Goal: Task Accomplishment & Management: Complete application form

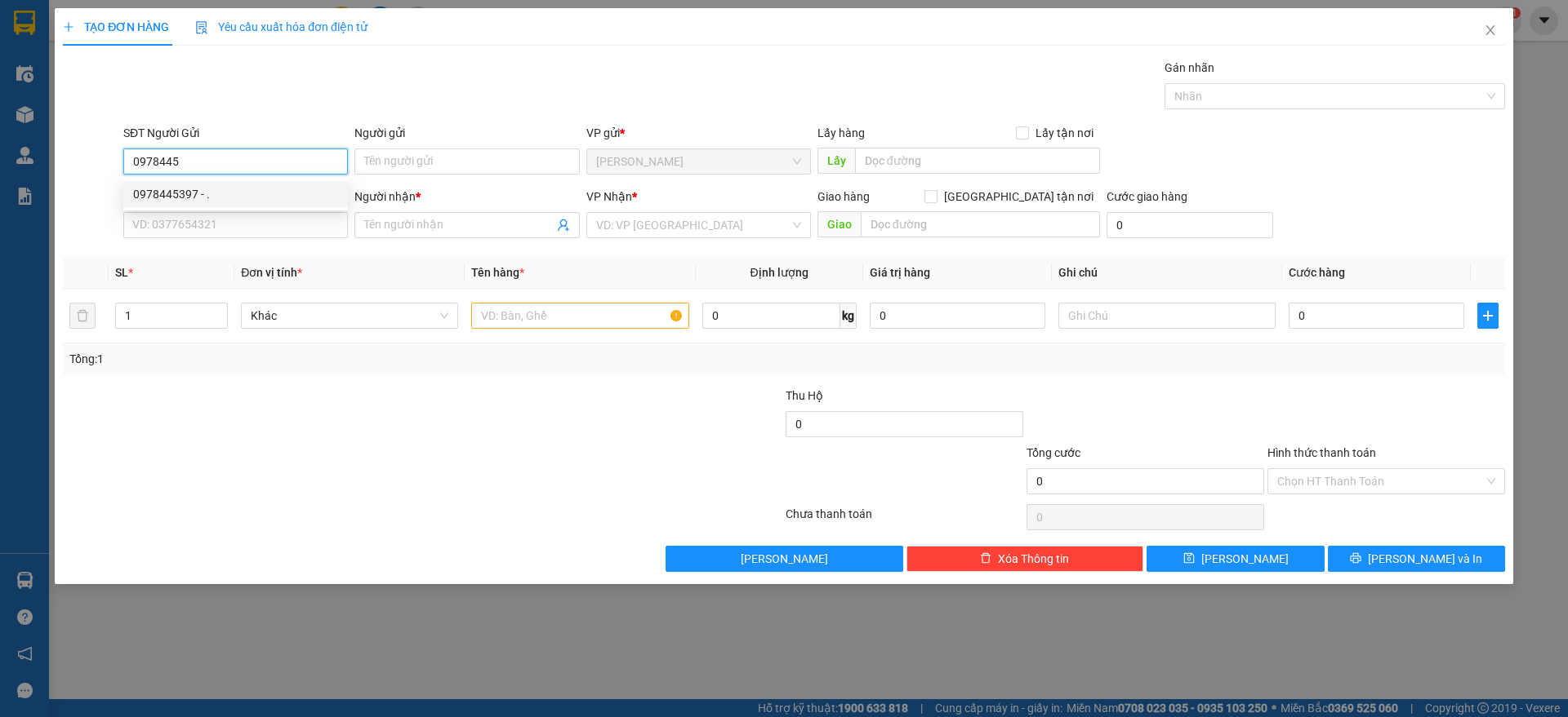
click at [318, 189] on div "0978445397 - ." at bounding box center [236, 194] width 205 height 18
type input "0978445397"
type input "."
type input "0352718534"
type input "[PERSON_NAME]"
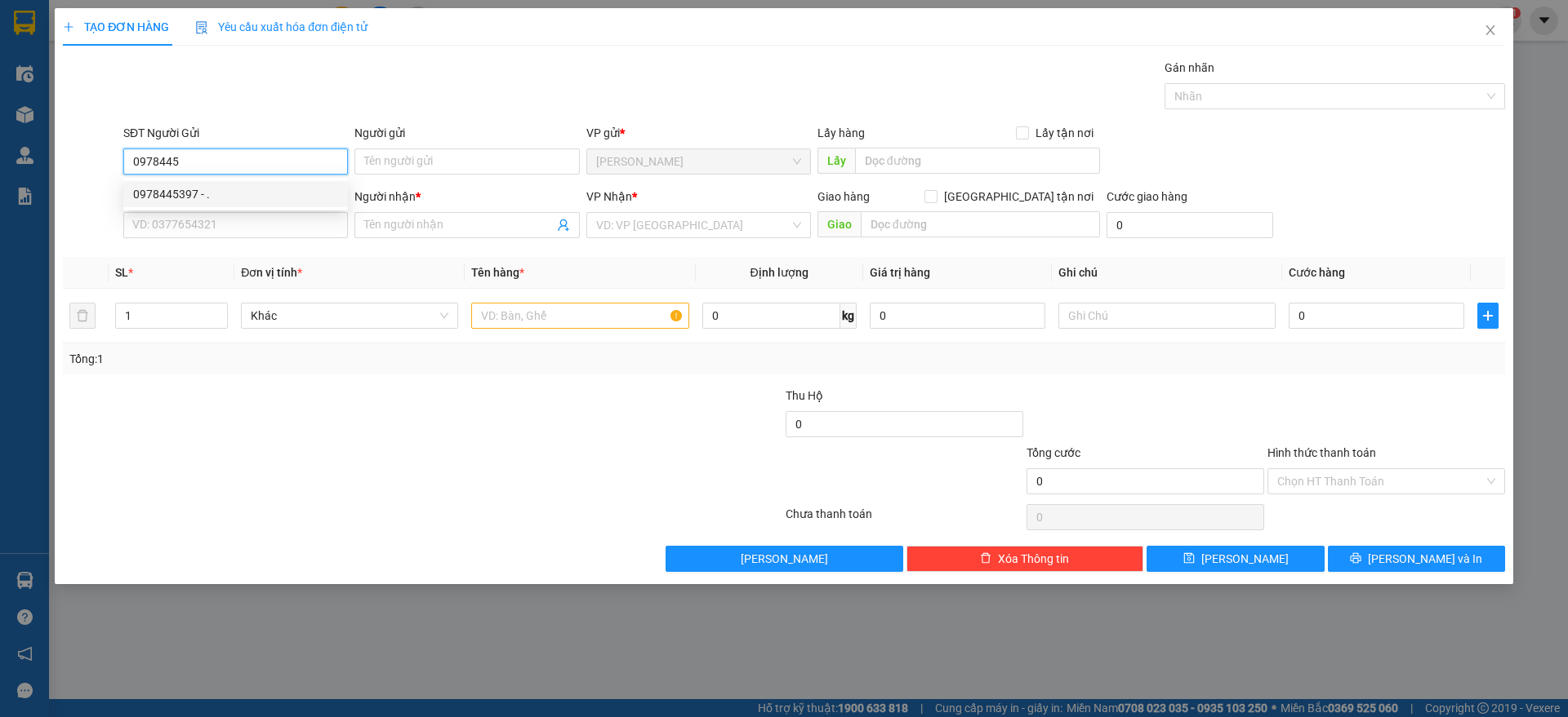
type input "HÀNG XANH"
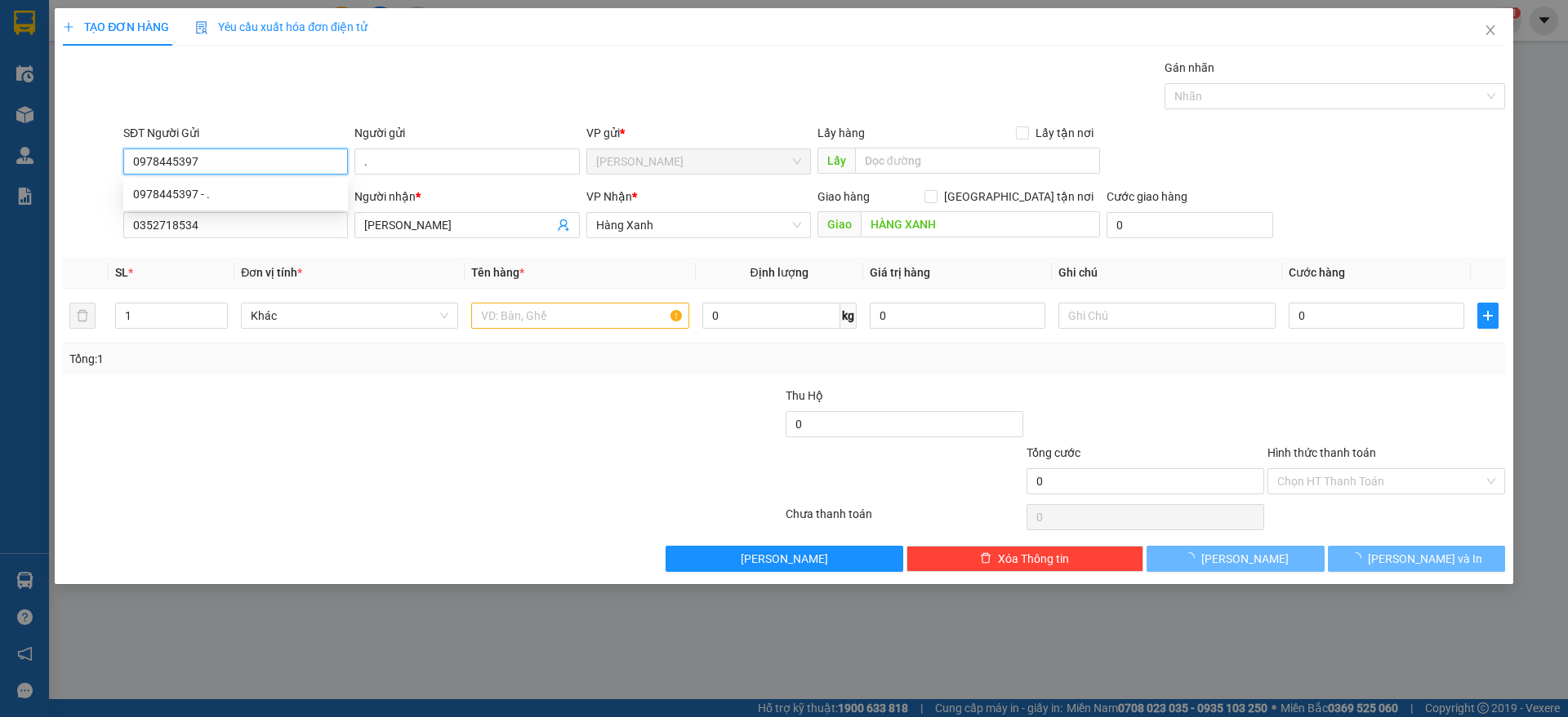
type input "40.000"
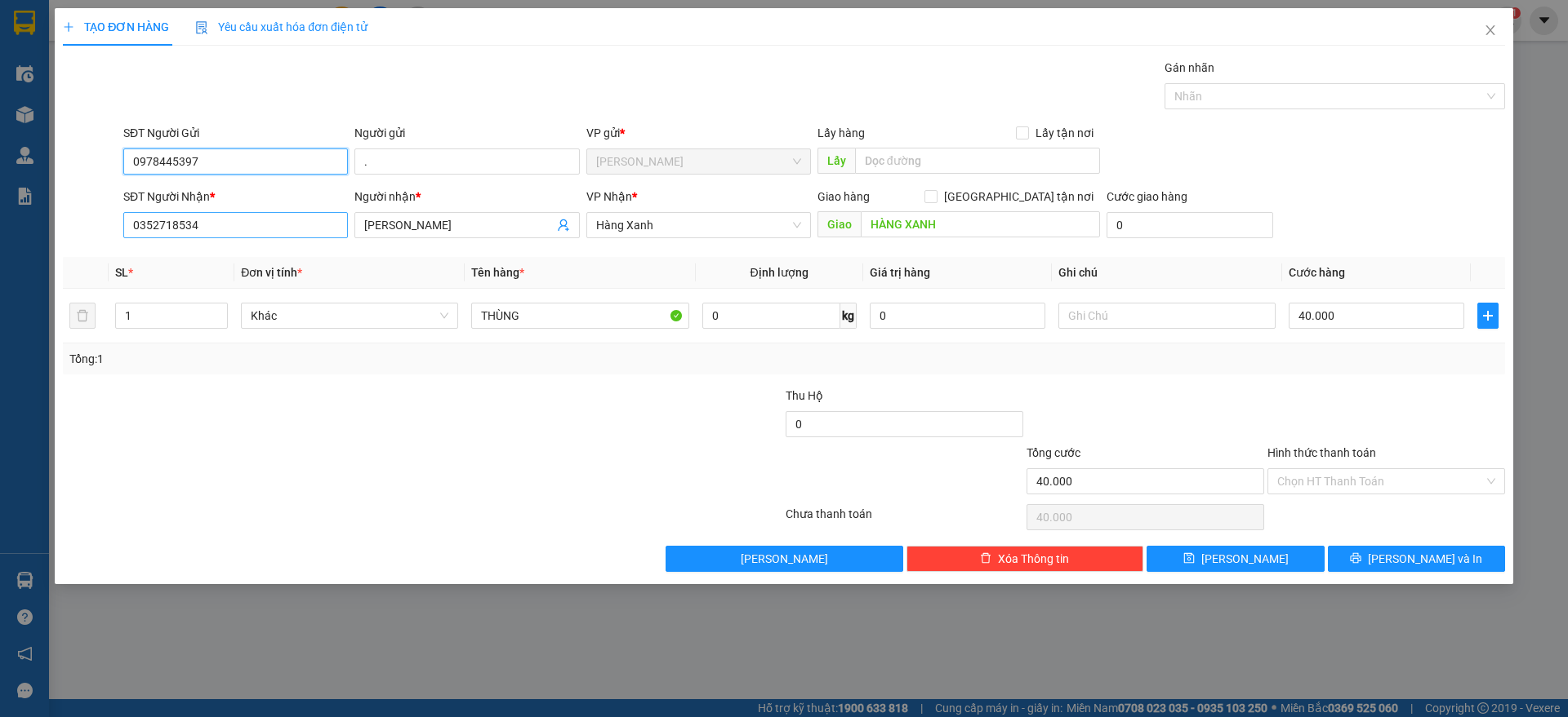
type input "0978445397"
click at [263, 223] on input "0352718534" at bounding box center [236, 225] width 224 height 26
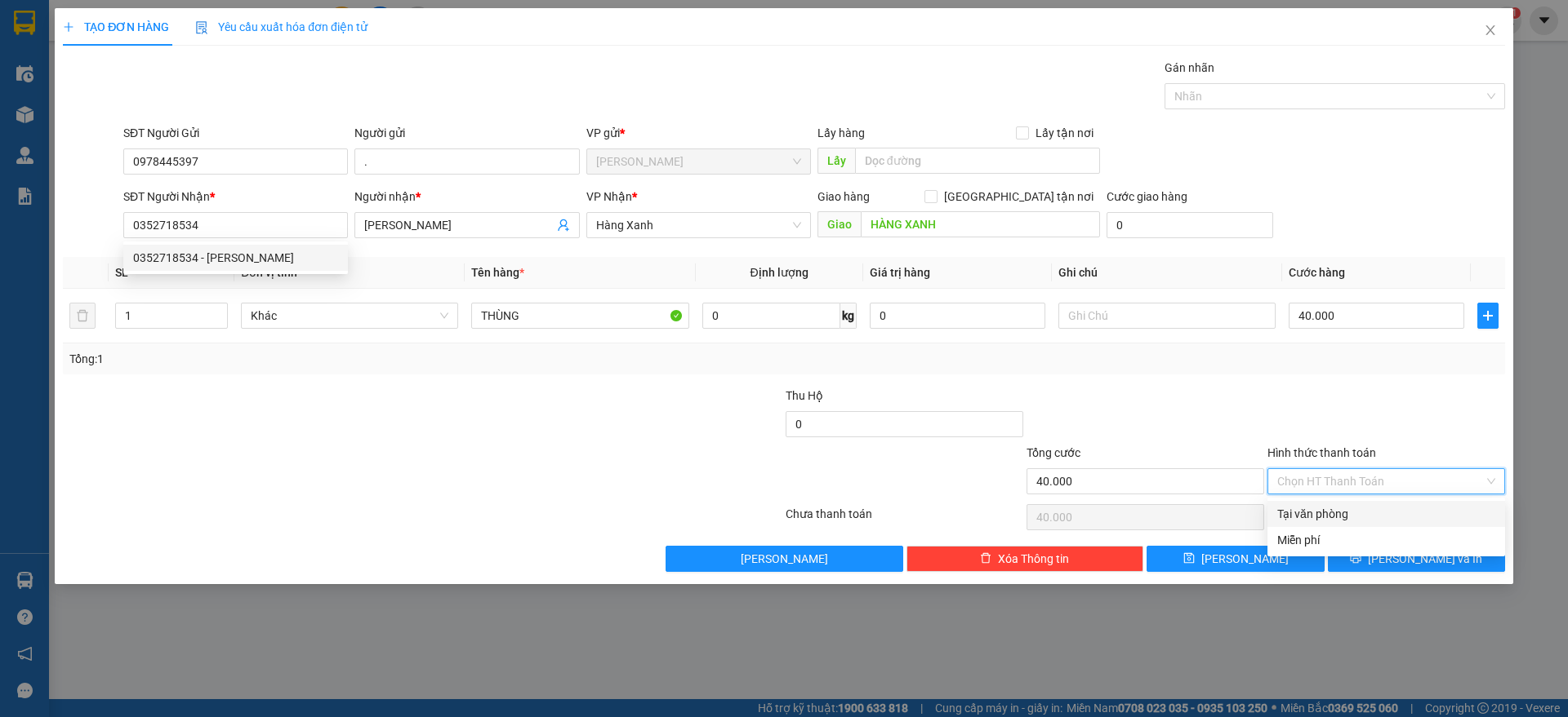
click at [1368, 485] on input "Hình thức thanh toán" at bounding box center [1380, 481] width 207 height 24
click at [1354, 512] on div "Tại văn phòng" at bounding box center [1386, 514] width 218 height 18
type input "0"
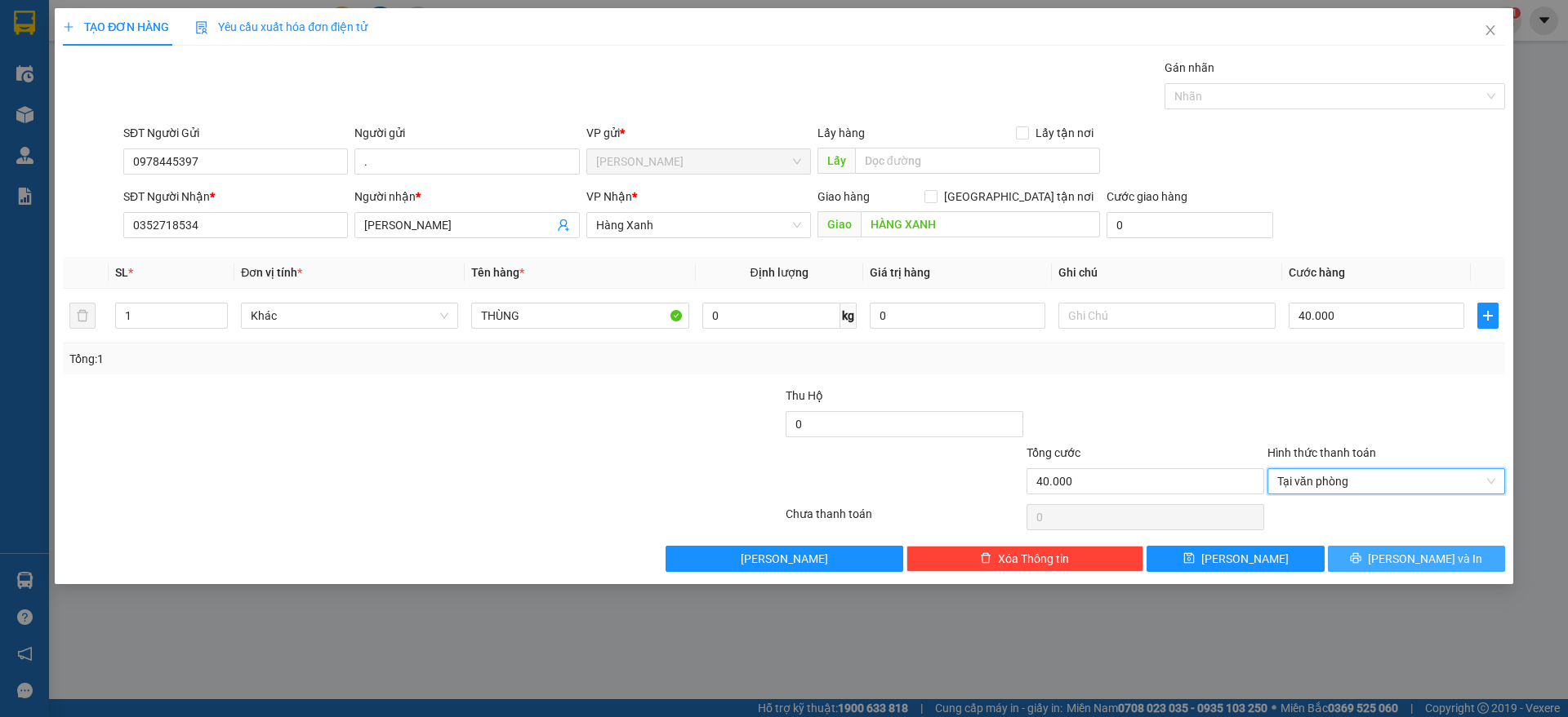
click at [1365, 550] on button "[PERSON_NAME] và In" at bounding box center [1415, 559] width 177 height 26
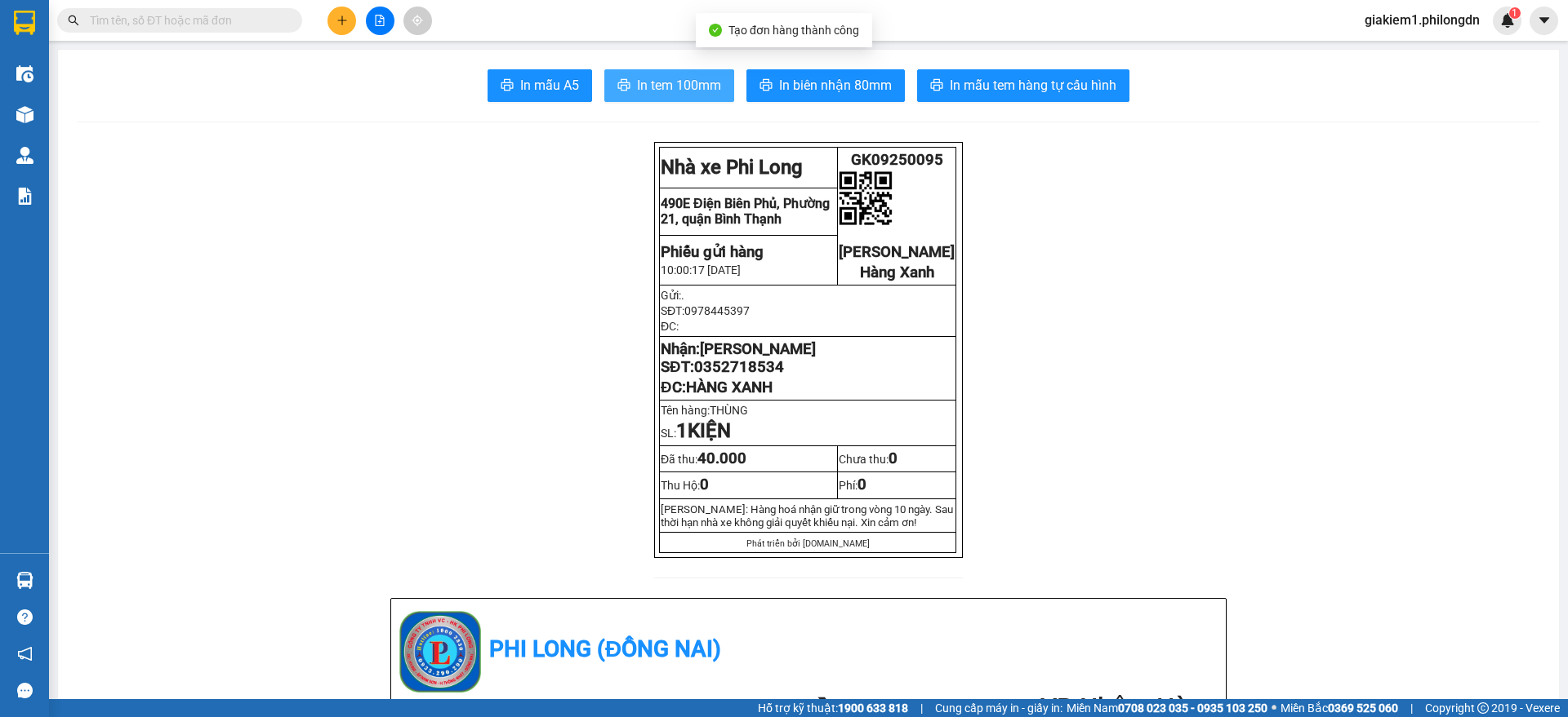
click at [659, 92] on span "In tem 100mm" at bounding box center [679, 85] width 84 height 20
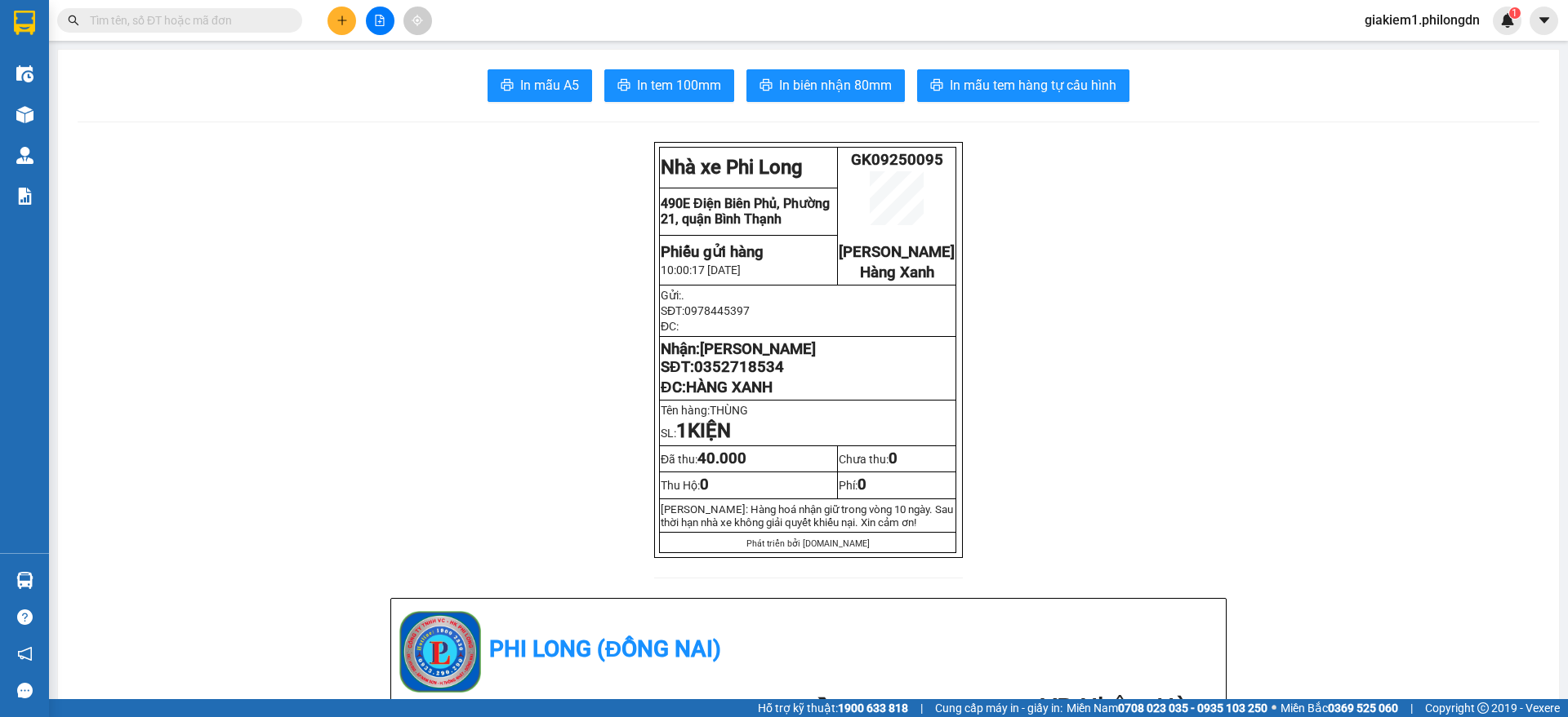
click at [736, 376] on span "0352718534" at bounding box center [739, 367] width 90 height 18
copy span "0352718534"
click at [336, 18] on icon "plus" at bounding box center [342, 20] width 12 height 12
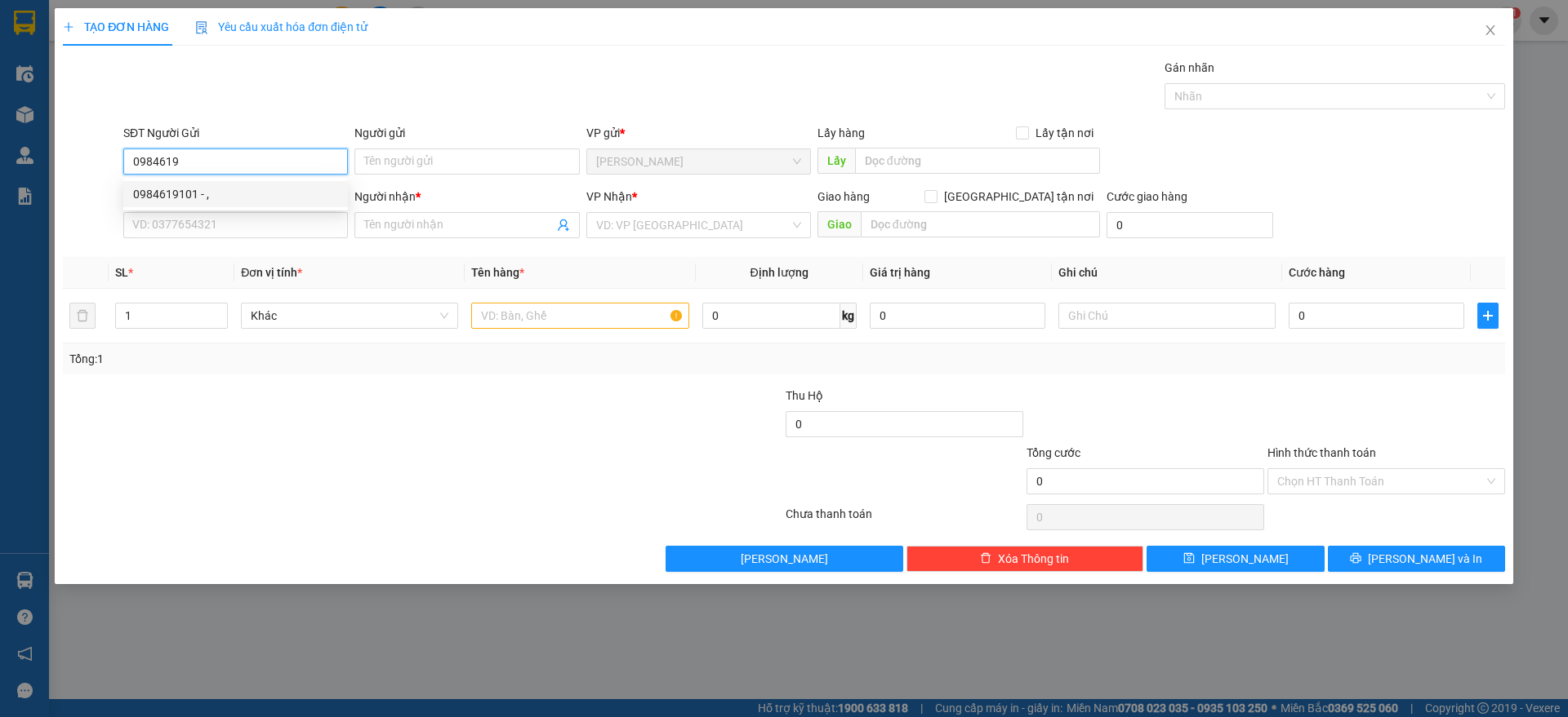
click at [258, 197] on div "0984619101 - ," at bounding box center [236, 194] width 205 height 18
type input "0984619101"
type input ","
type input "0362308336"
type input "."
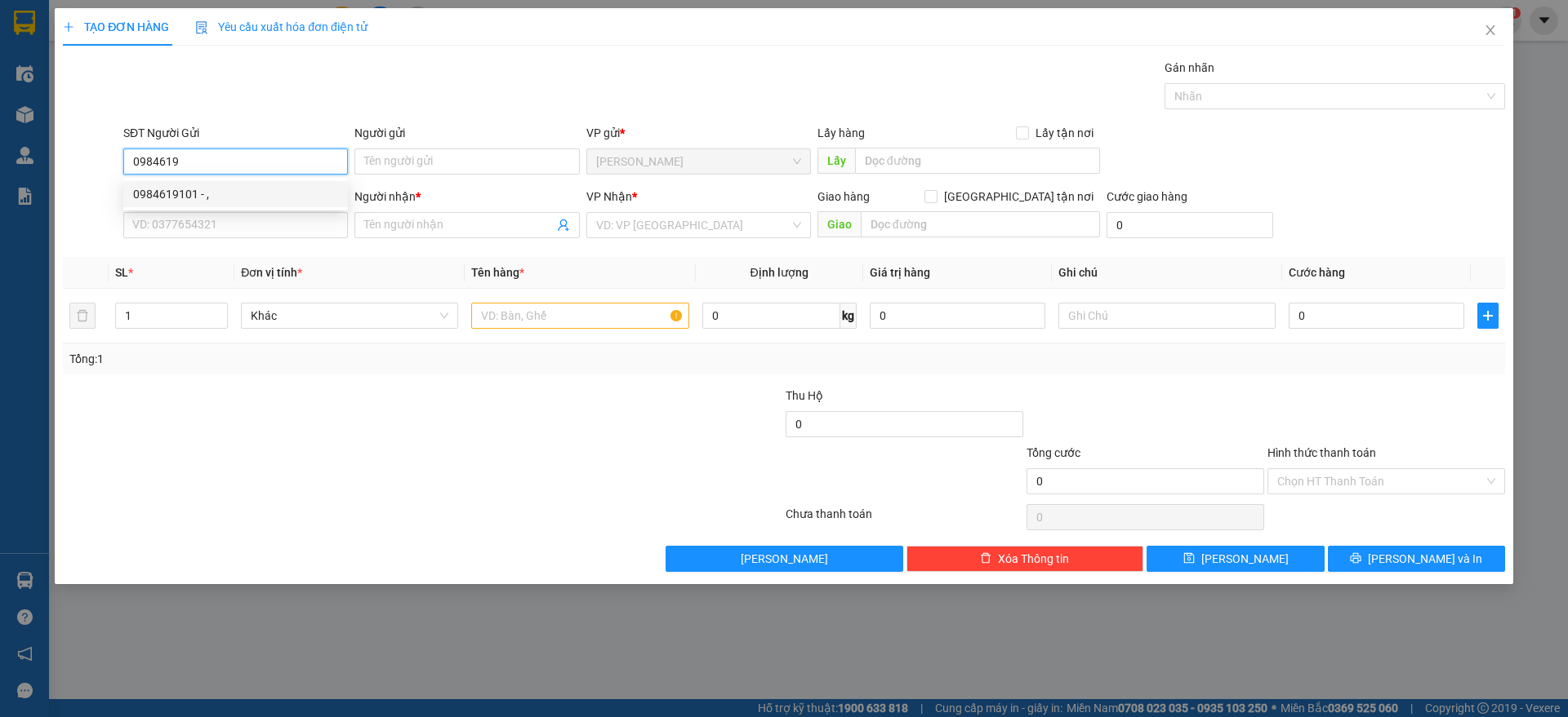
type input "LONG THÀNH"
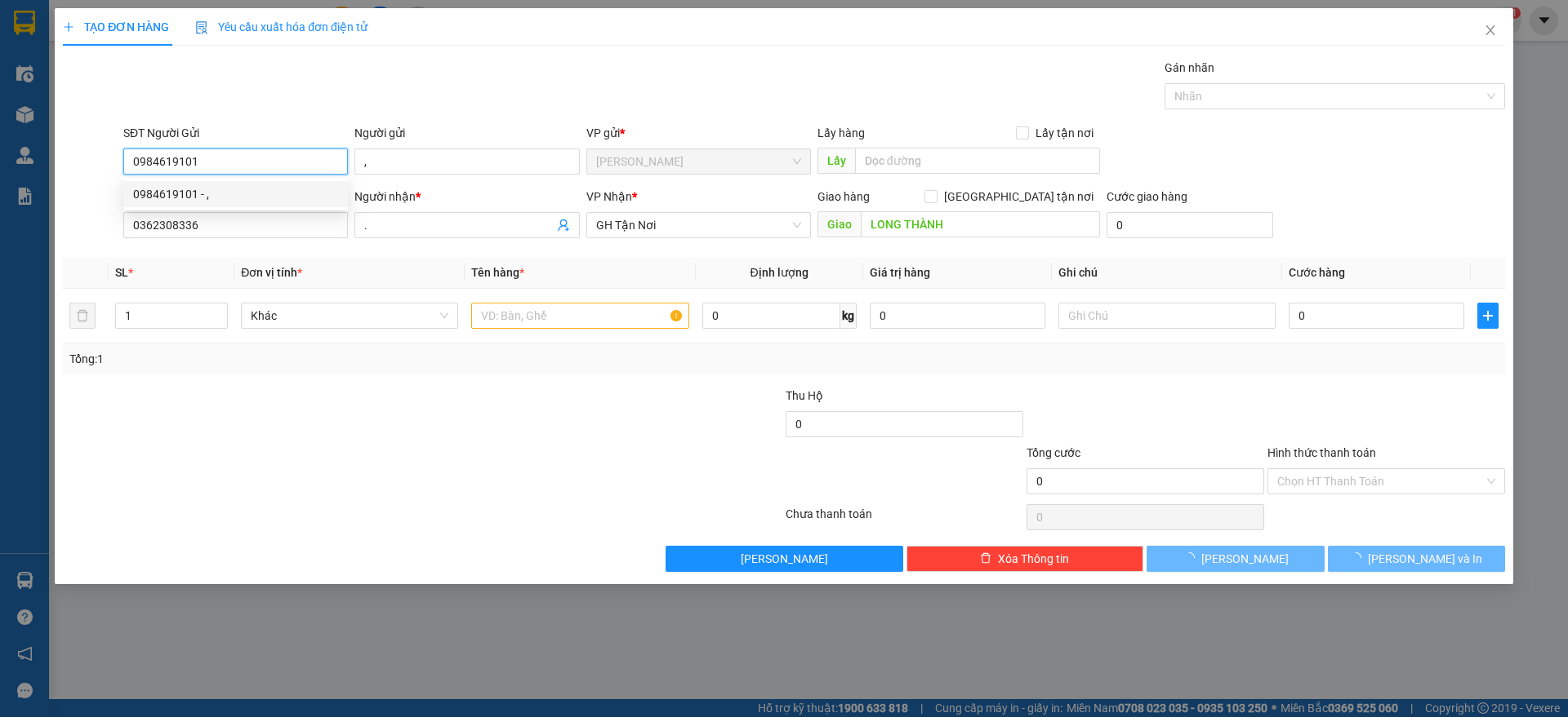
type input "60.000"
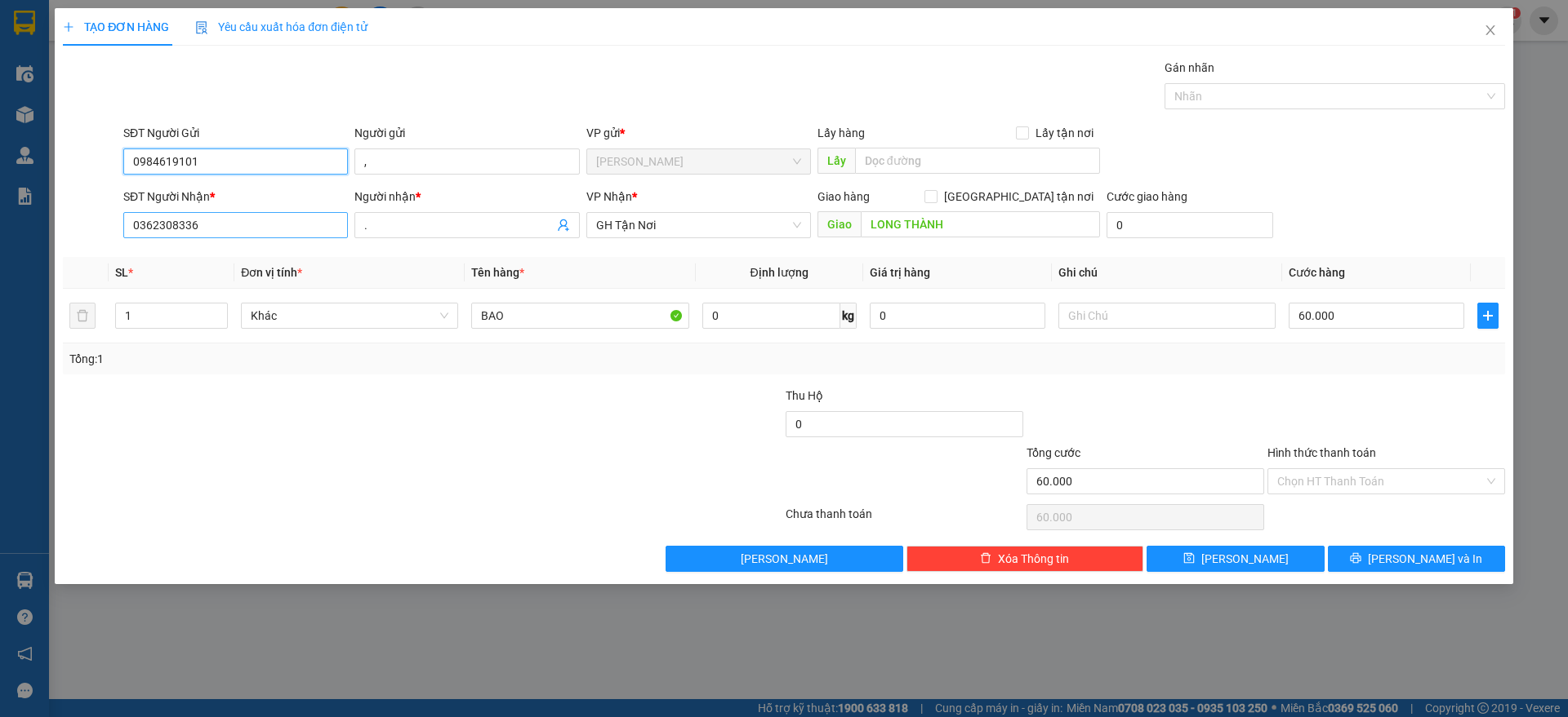
type input "0984619101"
click at [277, 236] on input "0362308336" at bounding box center [236, 225] width 224 height 26
type input "0906368668"
click at [276, 255] on div "0906368668 - ." at bounding box center [236, 258] width 205 height 18
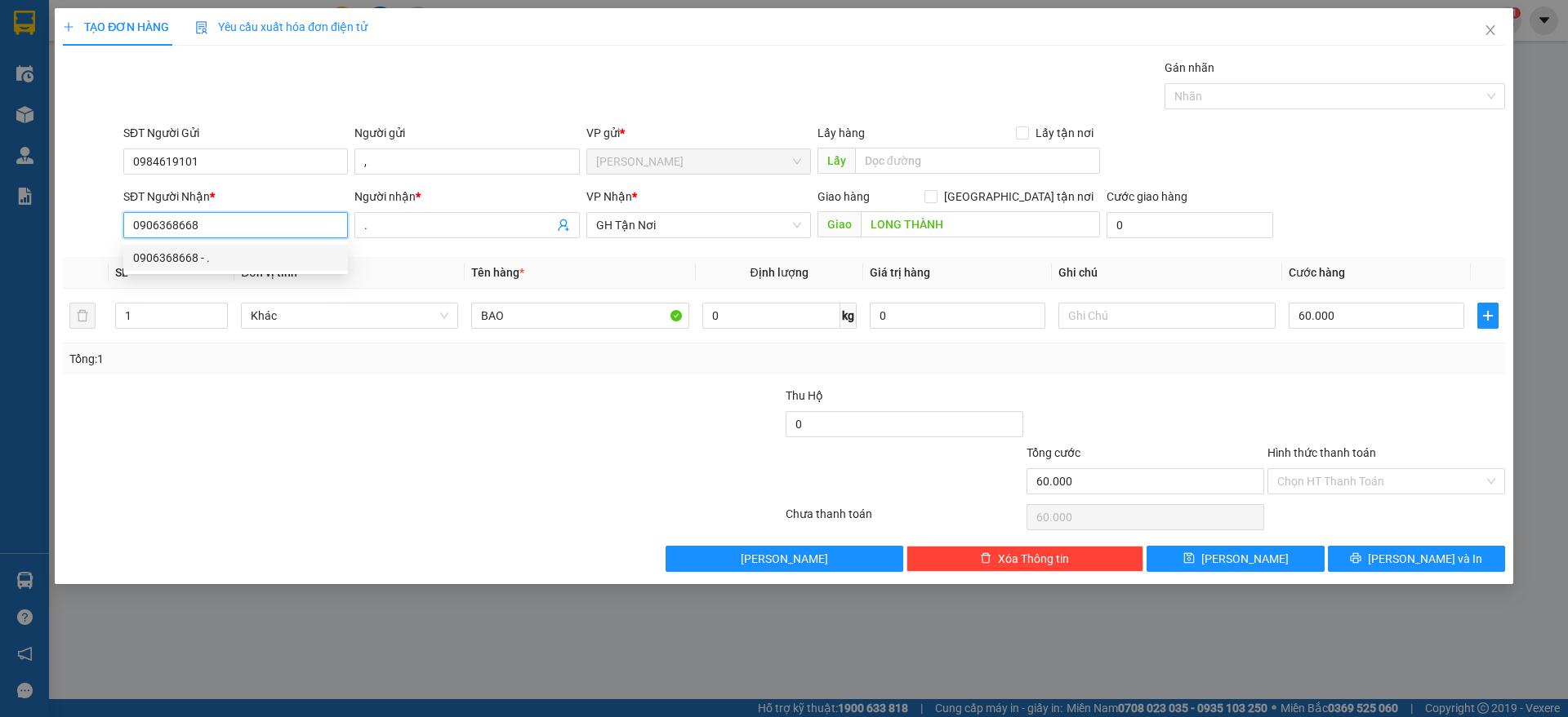
checkbox input "true"
type input "125 [PERSON_NAME], BÌNH CHIỂU THỦ [GEOGRAPHIC_DATA]"
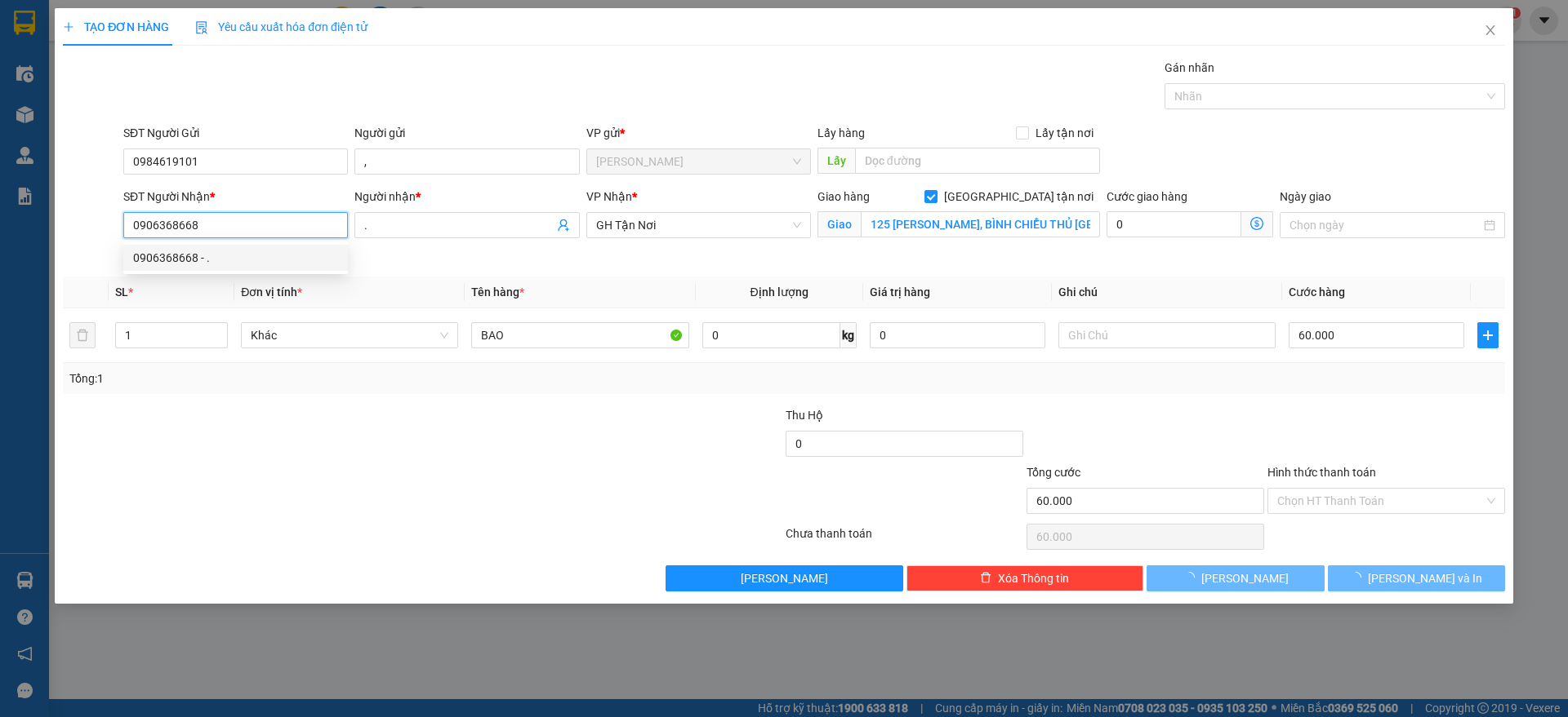
type input "110.000"
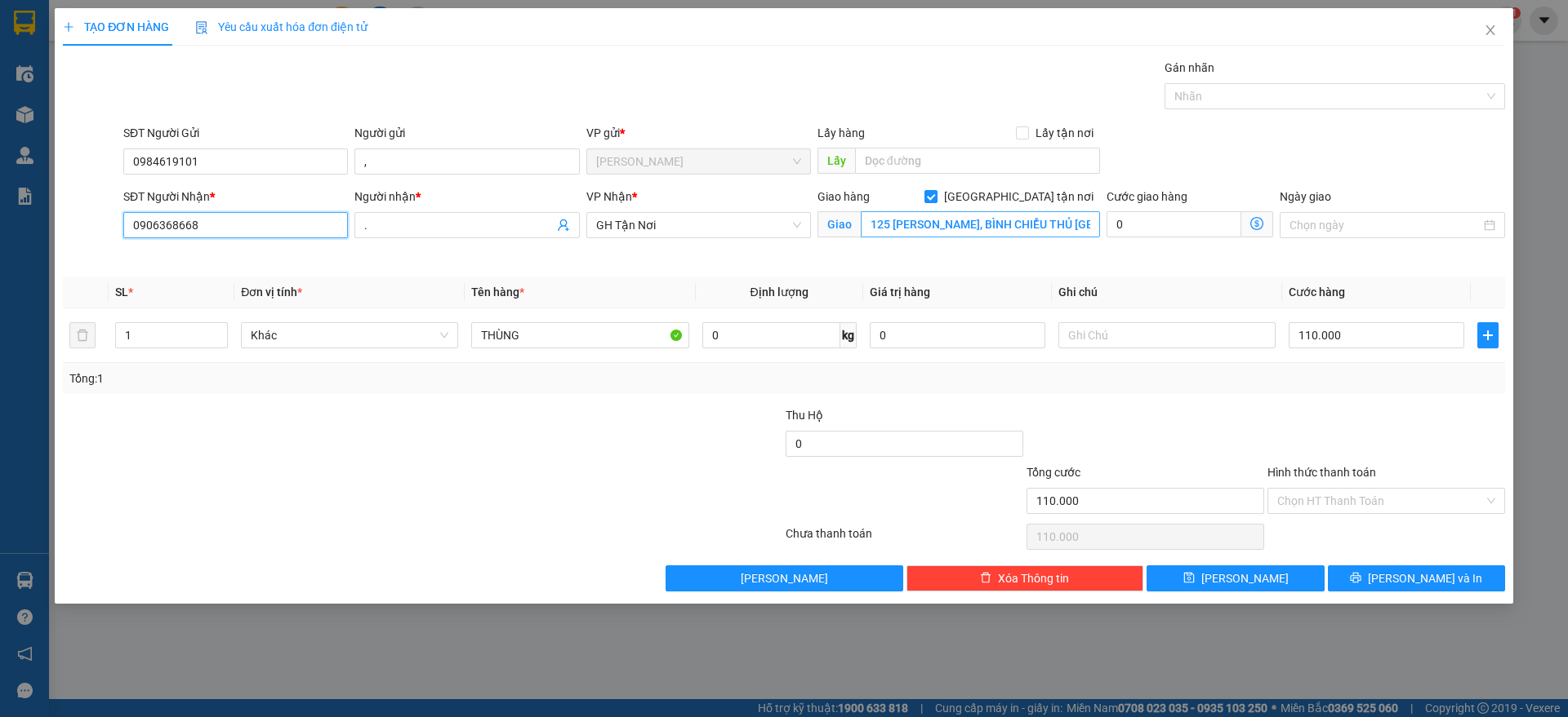
type input "0906368668"
click at [946, 223] on input "125 [PERSON_NAME], BÌNH CHIỂU THỦ [GEOGRAPHIC_DATA]" at bounding box center [979, 224] width 239 height 26
click at [1361, 575] on button "[PERSON_NAME] và In" at bounding box center [1415, 578] width 177 height 26
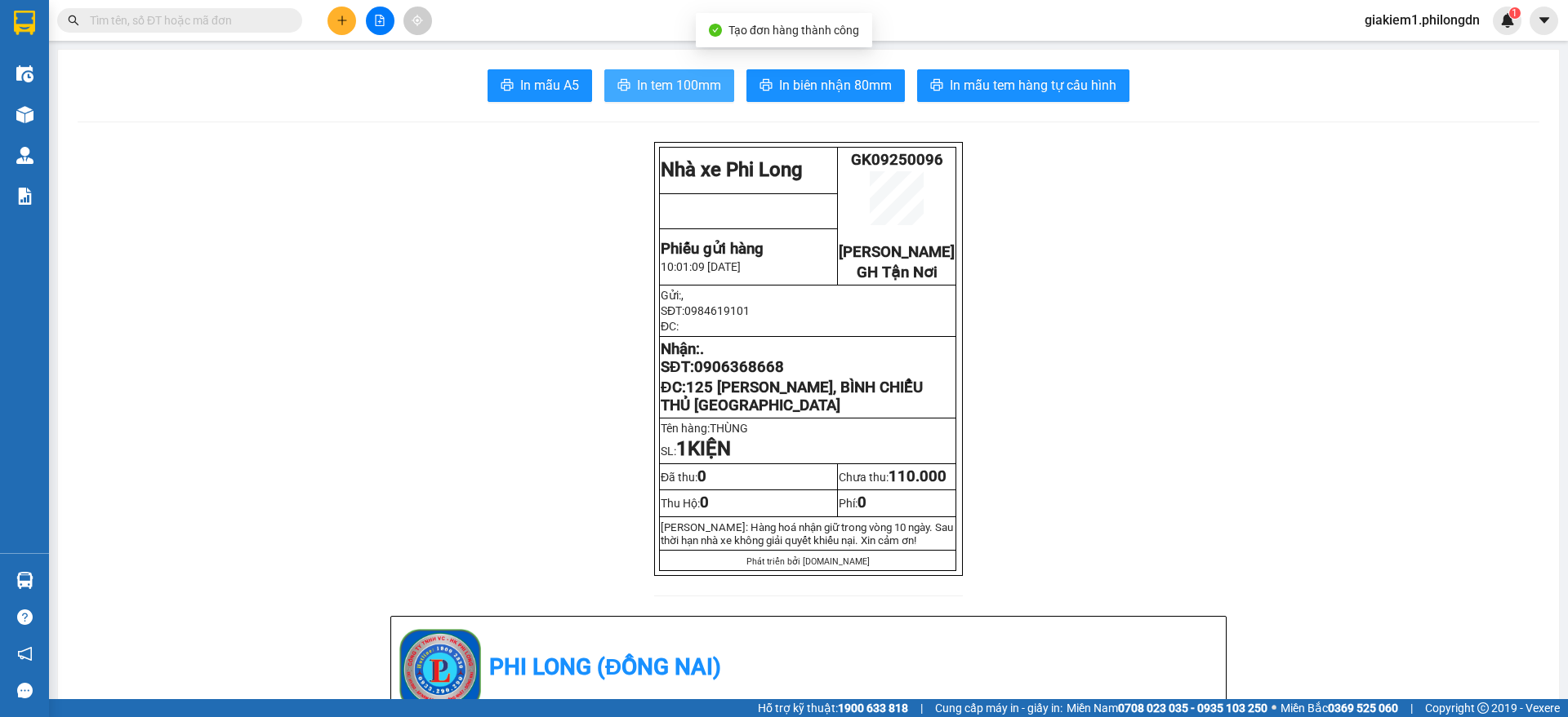
click at [640, 81] on span "In tem 100mm" at bounding box center [679, 85] width 84 height 20
click at [712, 376] on span "0906368668" at bounding box center [739, 367] width 90 height 18
copy span "0906368668"
click at [343, 22] on icon "plus" at bounding box center [342, 20] width 12 height 12
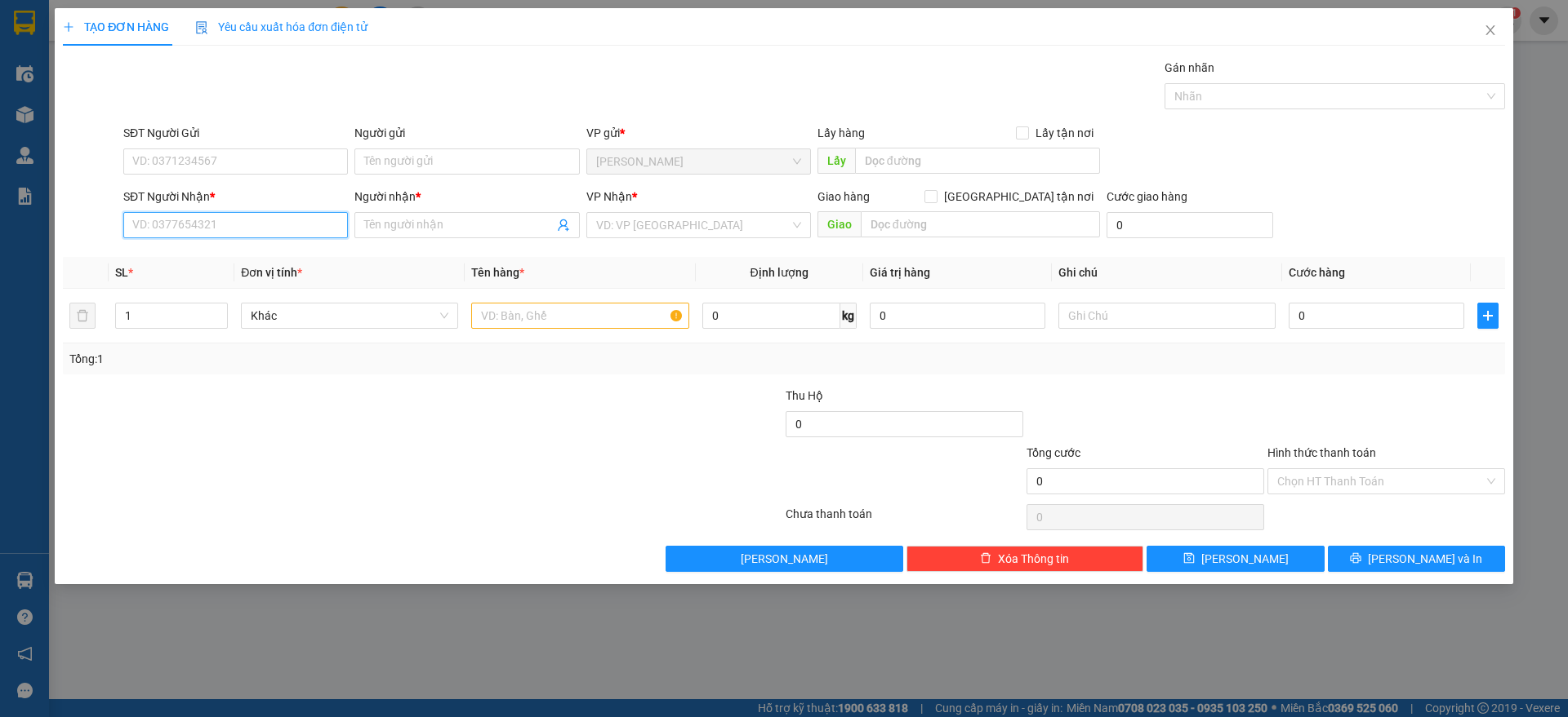
click at [202, 216] on input "SĐT Người Nhận *" at bounding box center [236, 225] width 224 height 26
click at [247, 255] on div "0933588201 - VY" at bounding box center [236, 258] width 205 height 18
type input "0933588201"
type input "VY"
checkbox input "true"
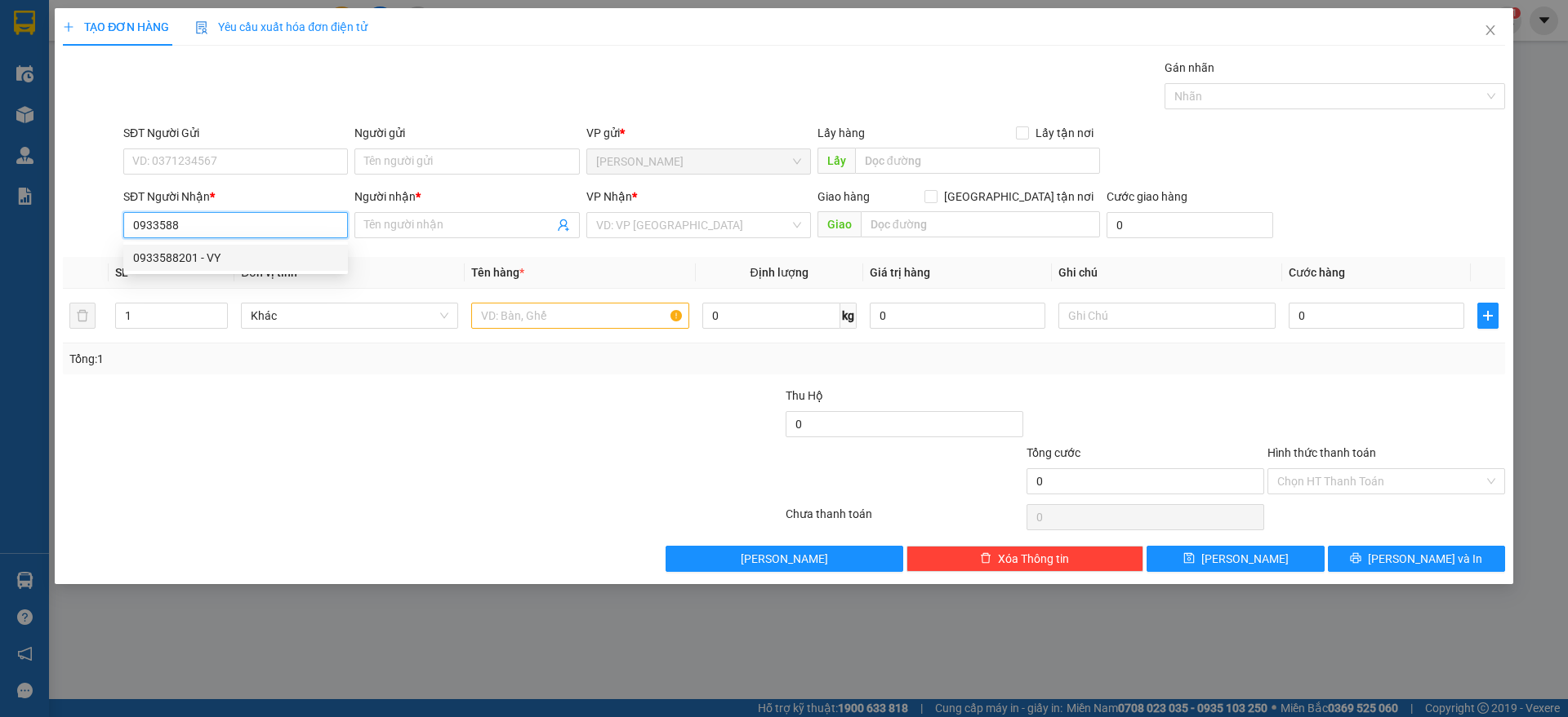
type input "127 [GEOGRAPHIC_DATA], [GEOGRAPHIC_DATA]"
type input "100.000"
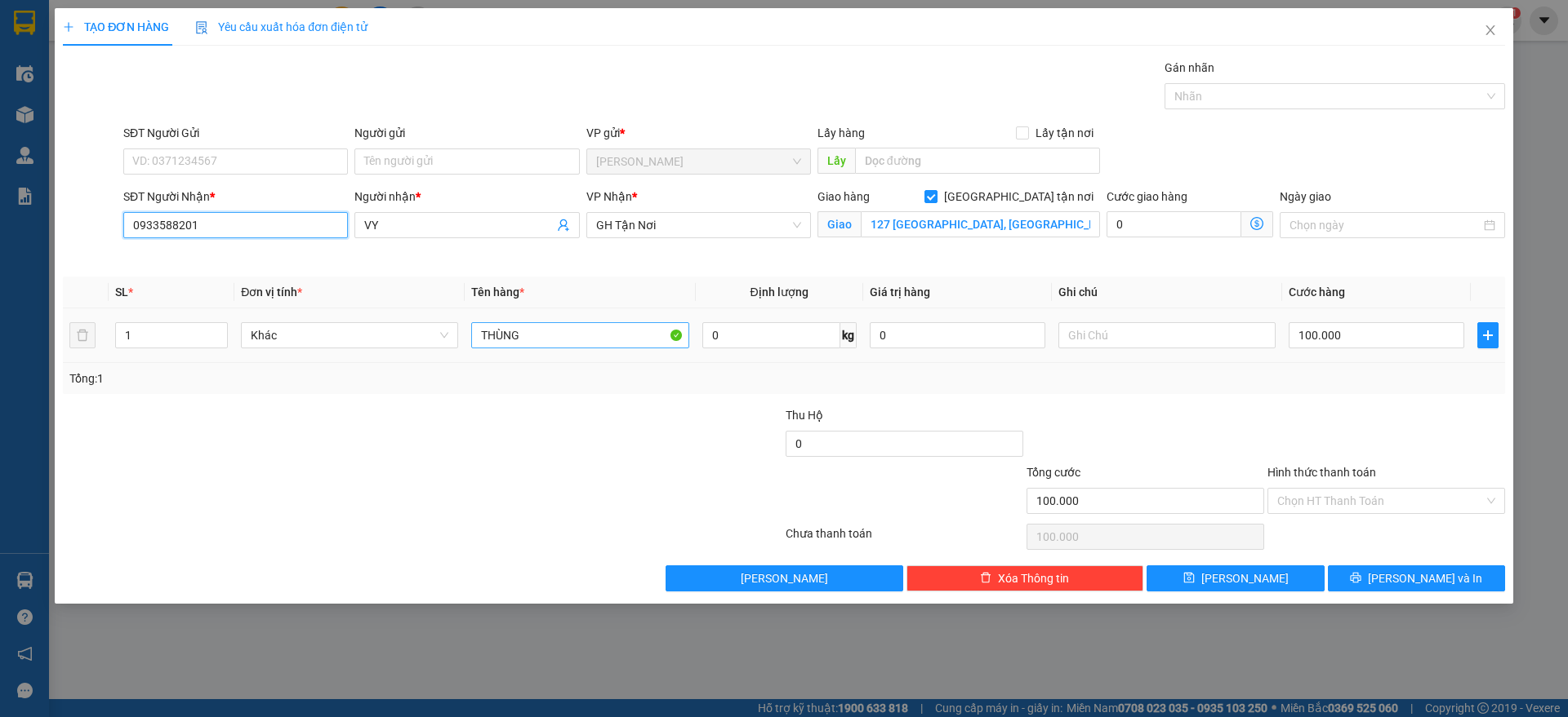
type input "0933588201"
click at [528, 330] on input "THÙNG" at bounding box center [579, 335] width 218 height 26
type input "hồ sơ"
click at [262, 145] on div "SĐT Người Gửi" at bounding box center [236, 135] width 224 height 24
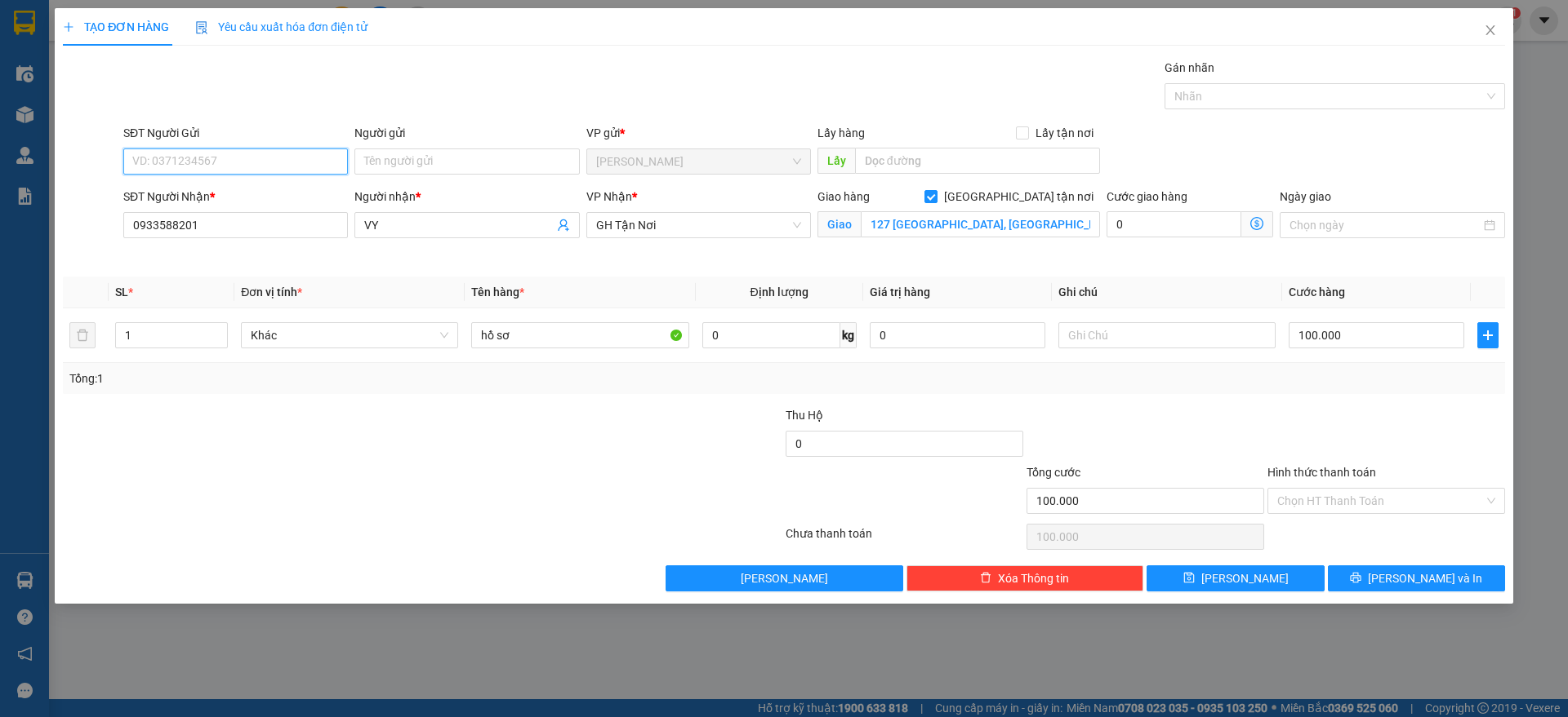
click at [263, 152] on input "SĐT Người Gửi" at bounding box center [236, 161] width 224 height 26
type input "0378942831"
click at [433, 149] on input "Người gửi" at bounding box center [467, 161] width 224 height 26
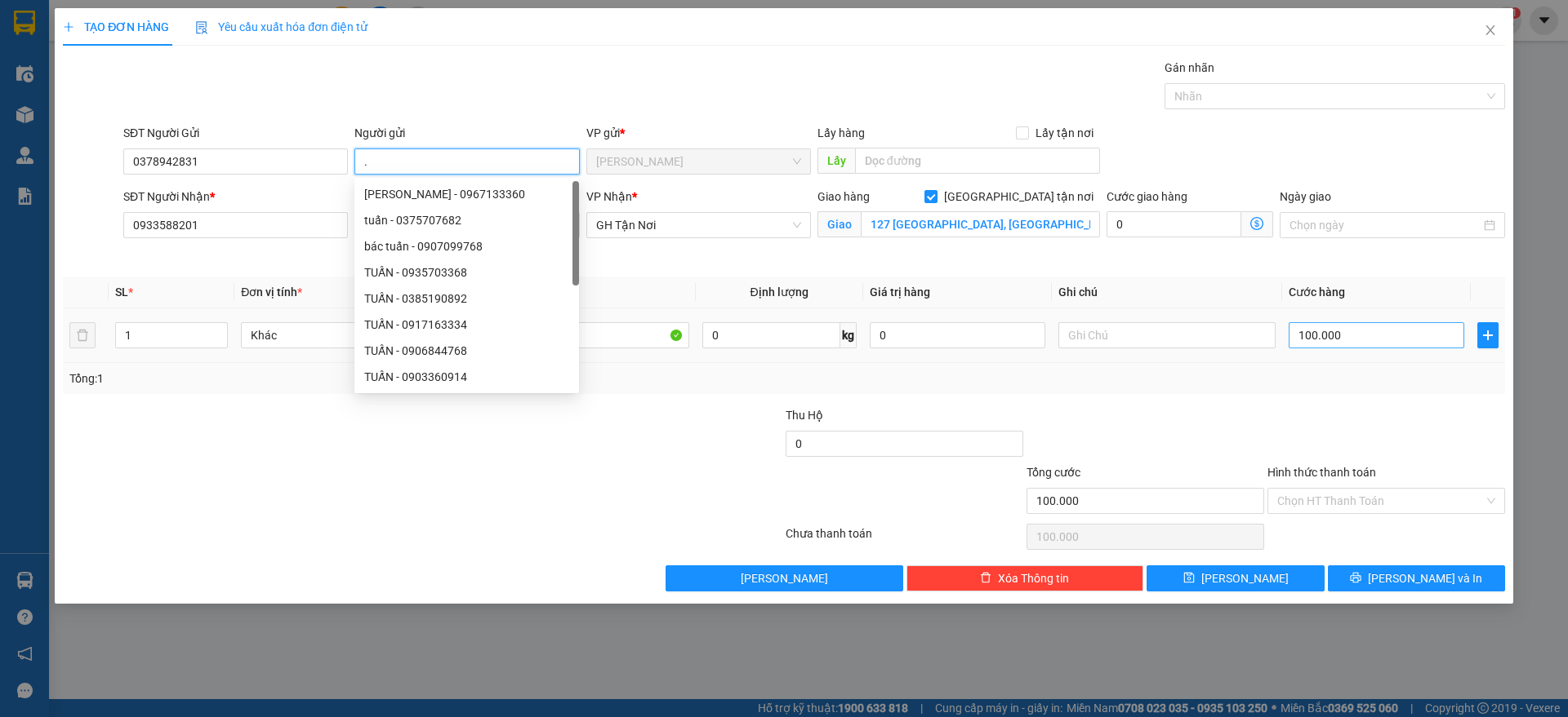
type input "."
click at [1348, 330] on input "100.000" at bounding box center [1377, 335] width 176 height 26
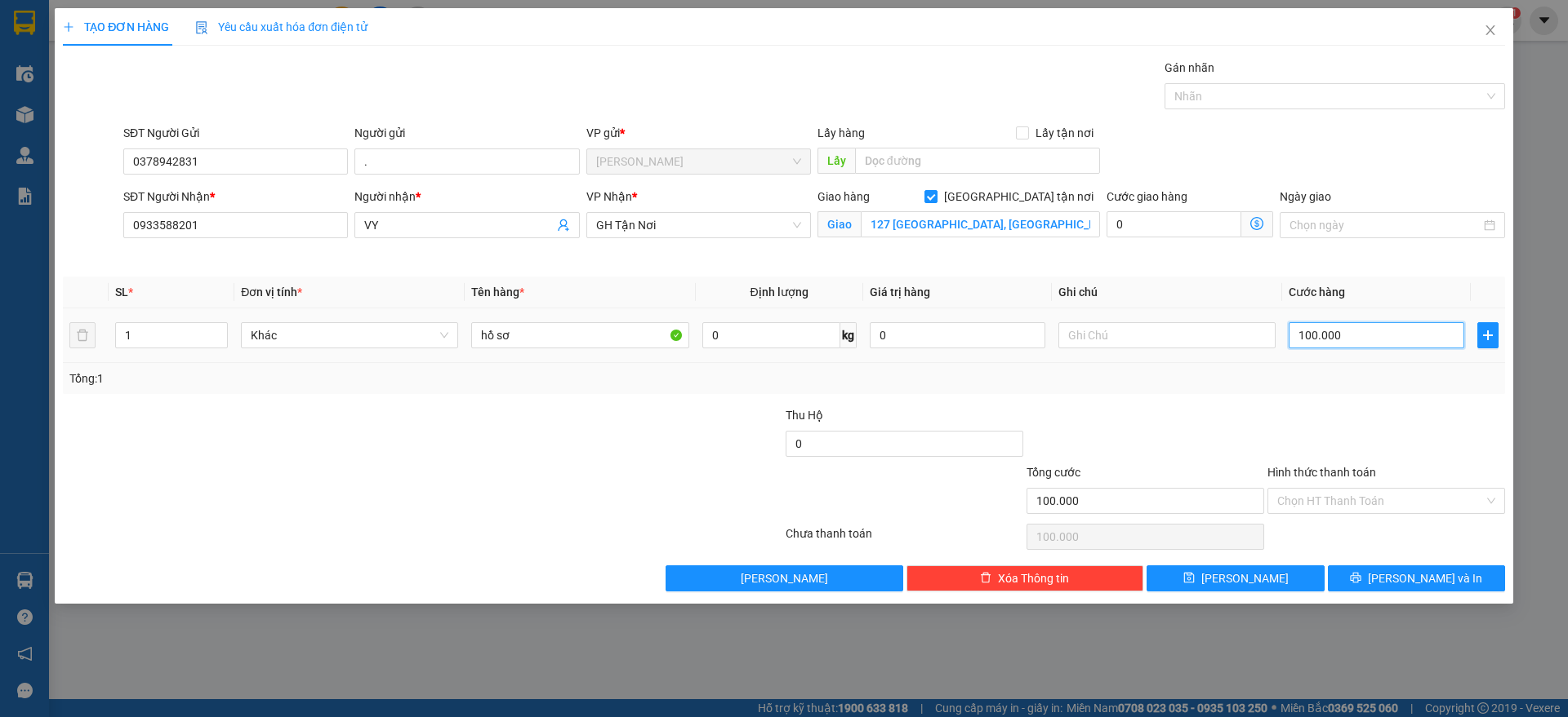
type input "7"
type input "70"
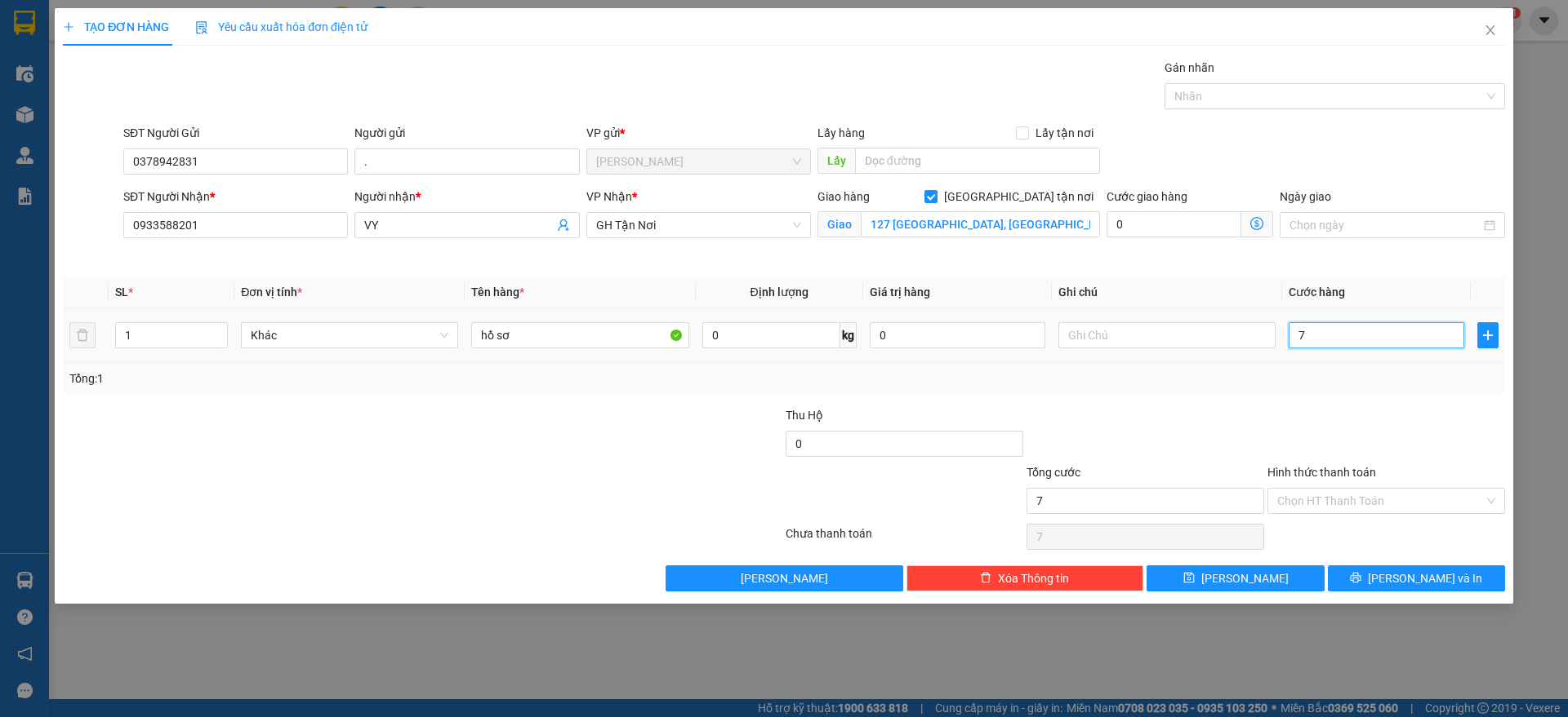
type input "70"
type input "700"
type input "7.000"
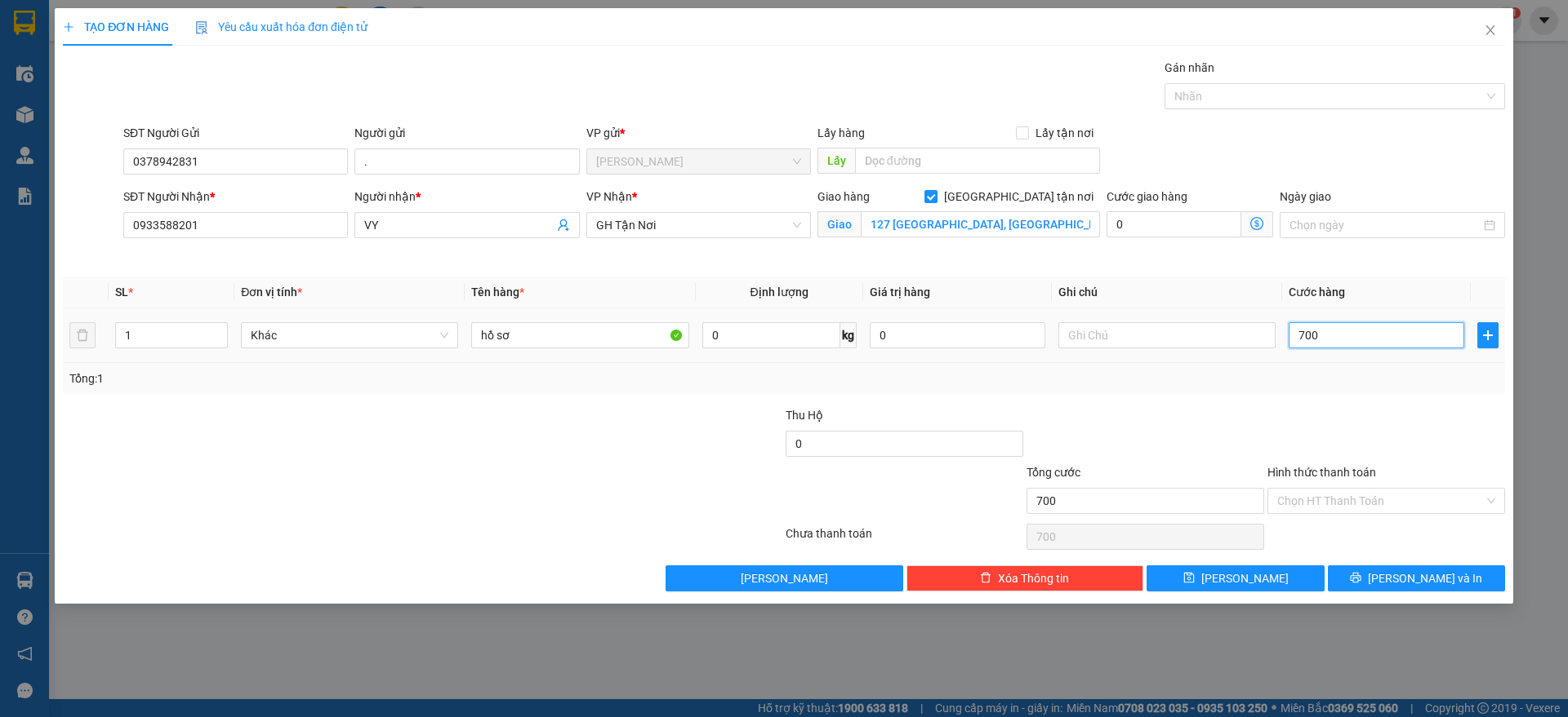
type input "7.000"
type input "70.000"
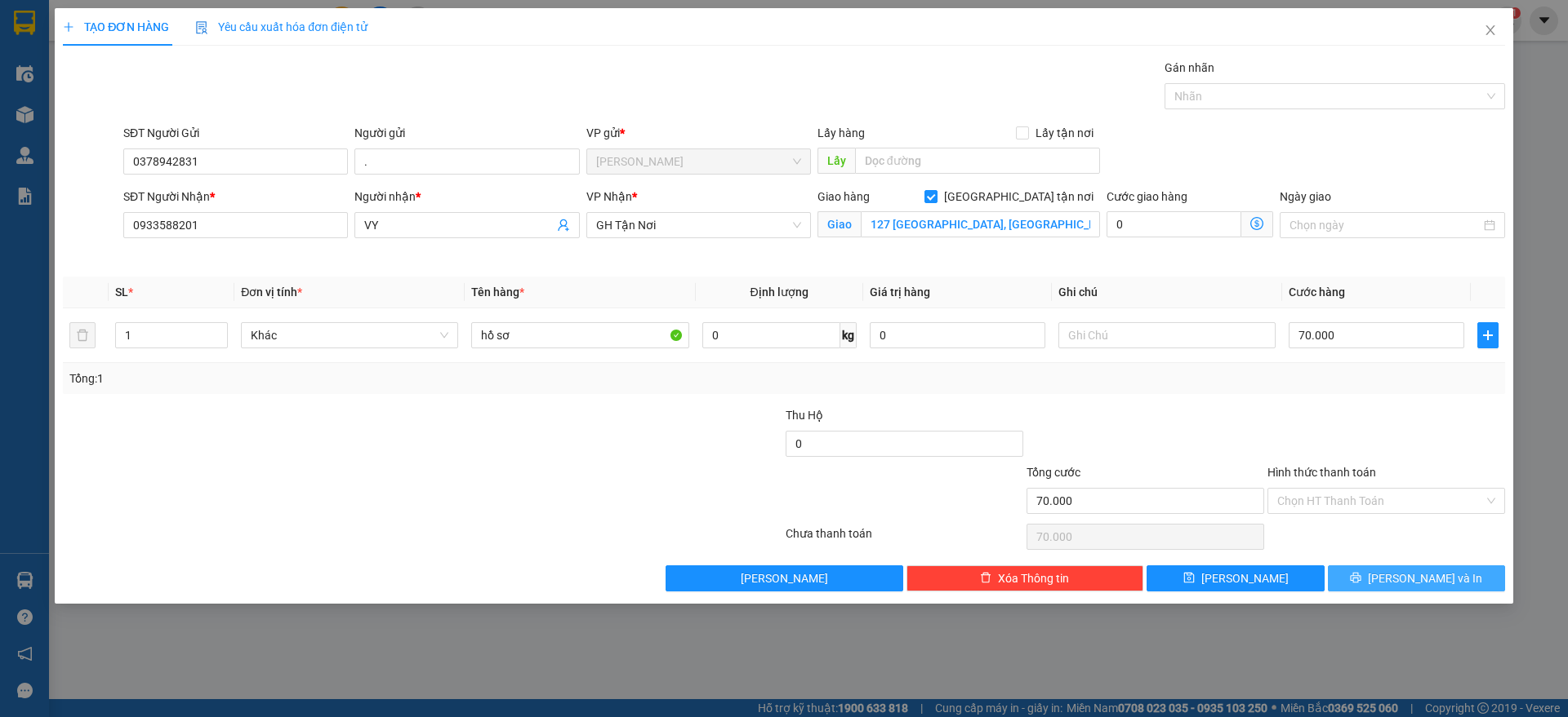
click at [1356, 572] on button "[PERSON_NAME] và In" at bounding box center [1415, 578] width 177 height 26
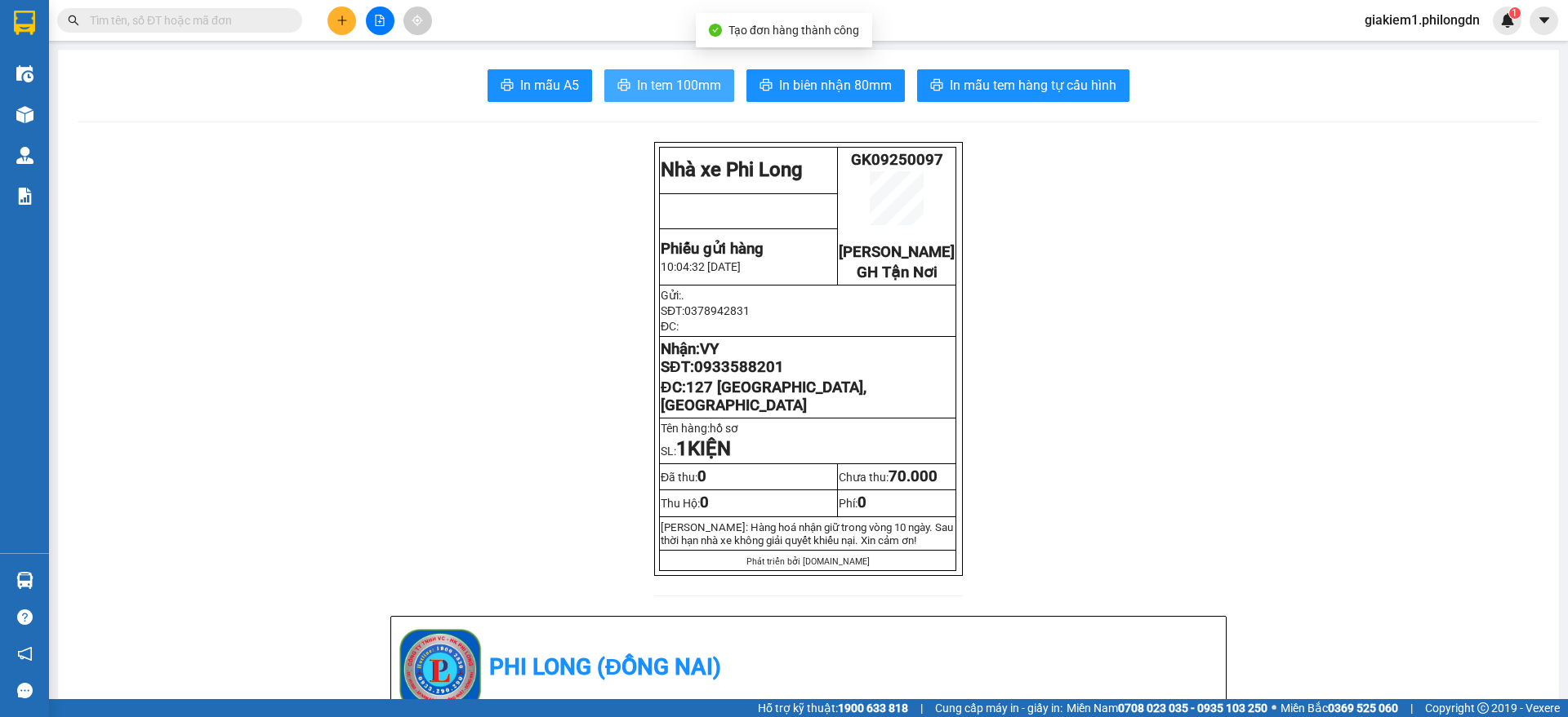
click at [702, 87] on span "In tem 100mm" at bounding box center [679, 85] width 84 height 20
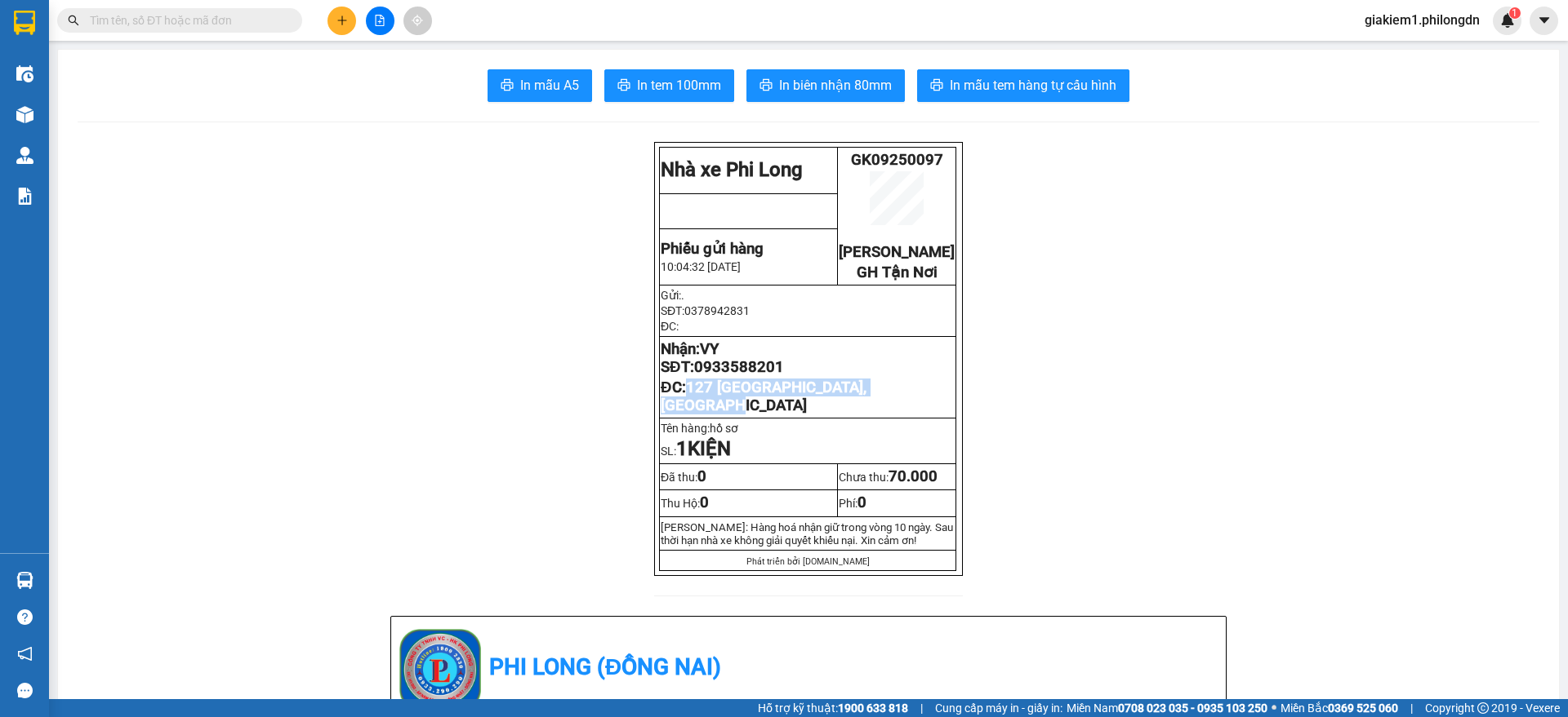
drag, startPoint x: 685, startPoint y: 422, endPoint x: 676, endPoint y: 408, distance: 16.6
click at [676, 408] on p "ĐC: 127 [GEOGRAPHIC_DATA], [GEOGRAPHIC_DATA]" at bounding box center [807, 396] width 294 height 36
copy span "127 [GEOGRAPHIC_DATA], [GEOGRAPHIC_DATA]"
click at [719, 376] on span "0933588201" at bounding box center [739, 367] width 90 height 18
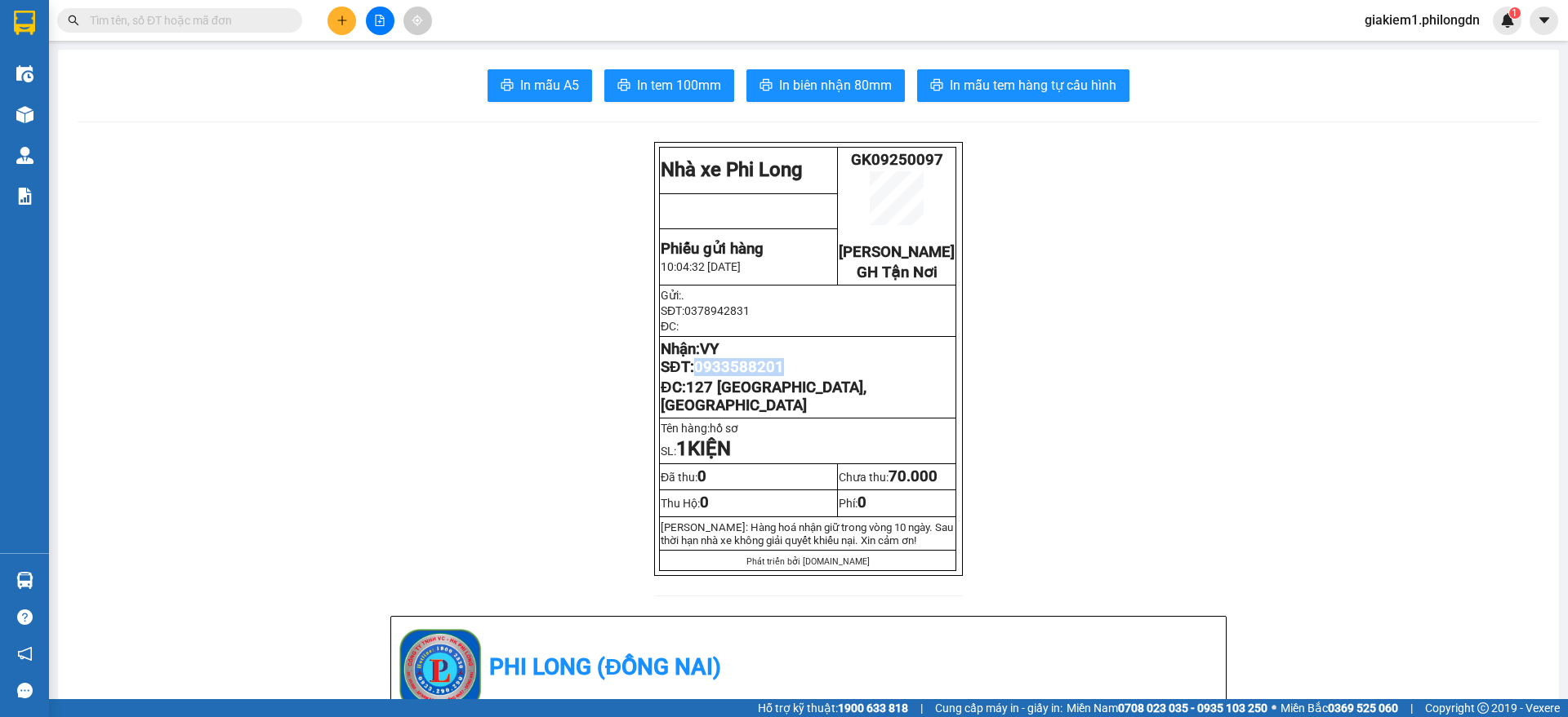
copy span "0933588201"
